Goal: Transaction & Acquisition: Purchase product/service

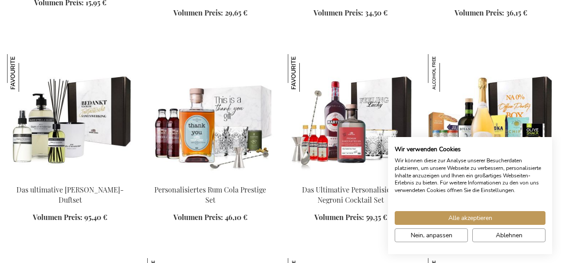
scroll to position [991, 0]
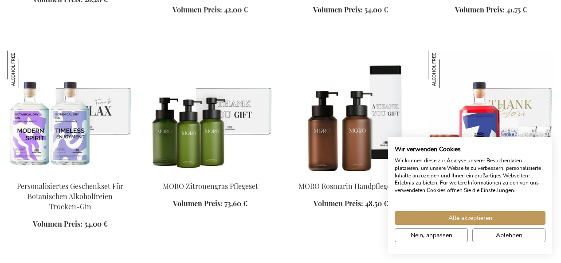
scroll to position [1627, 0]
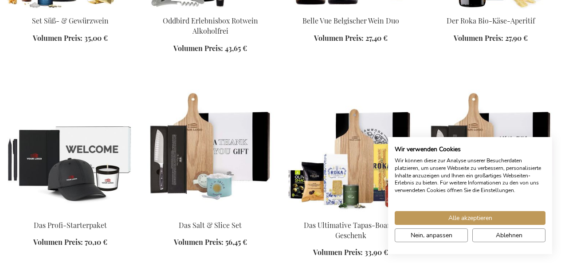
scroll to position [2178, 0]
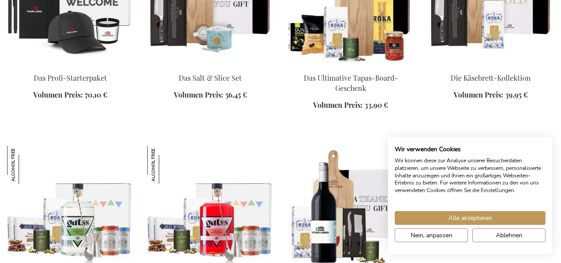
scroll to position [2333, 0]
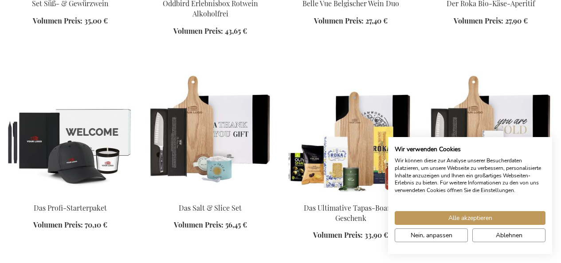
scroll to position [1916, 0]
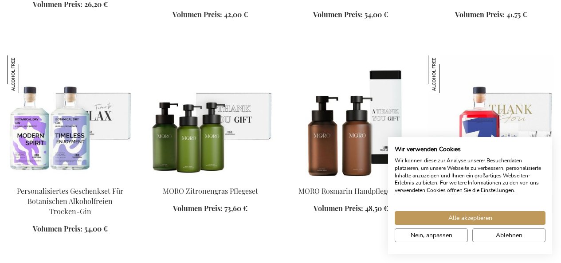
scroll to position [1201, 0]
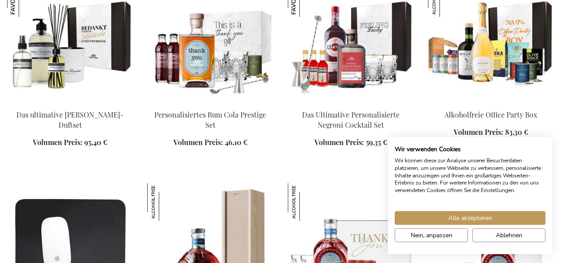
scroll to position [1006, 0]
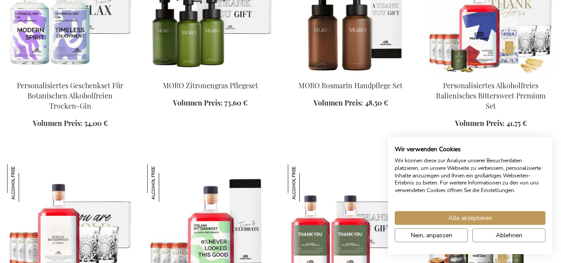
scroll to position [1644, 0]
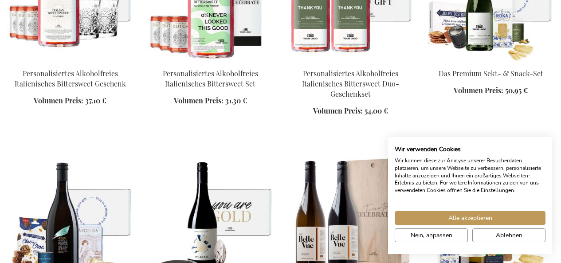
scroll to position [1922, 0]
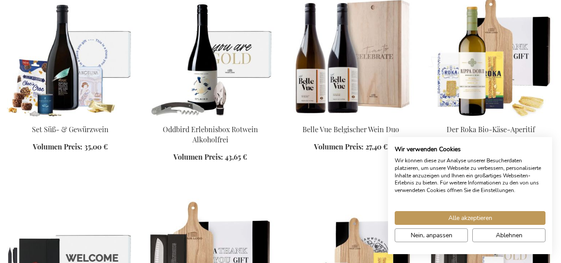
click at [49, 250] on img at bounding box center [70, 260] width 126 height 124
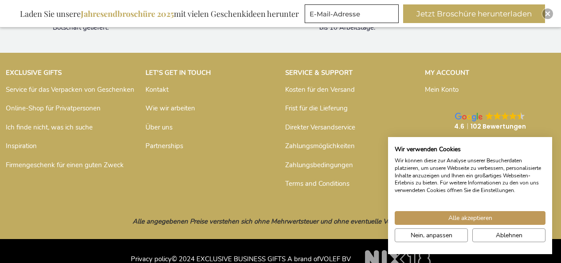
scroll to position [752, 0]
